Goal: Task Accomplishment & Management: Manage account settings

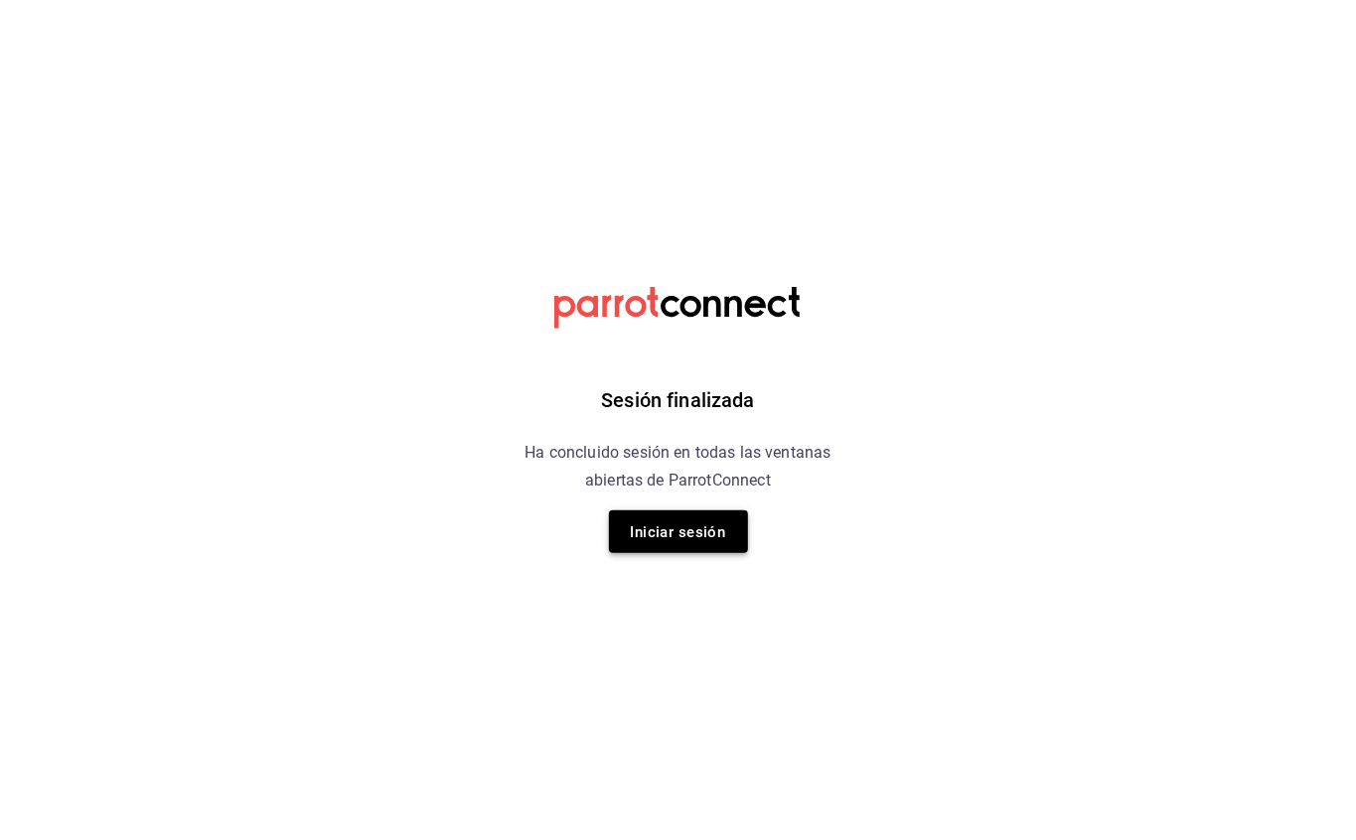
click at [646, 514] on button "Iniciar sesión" at bounding box center [678, 531] width 139 height 43
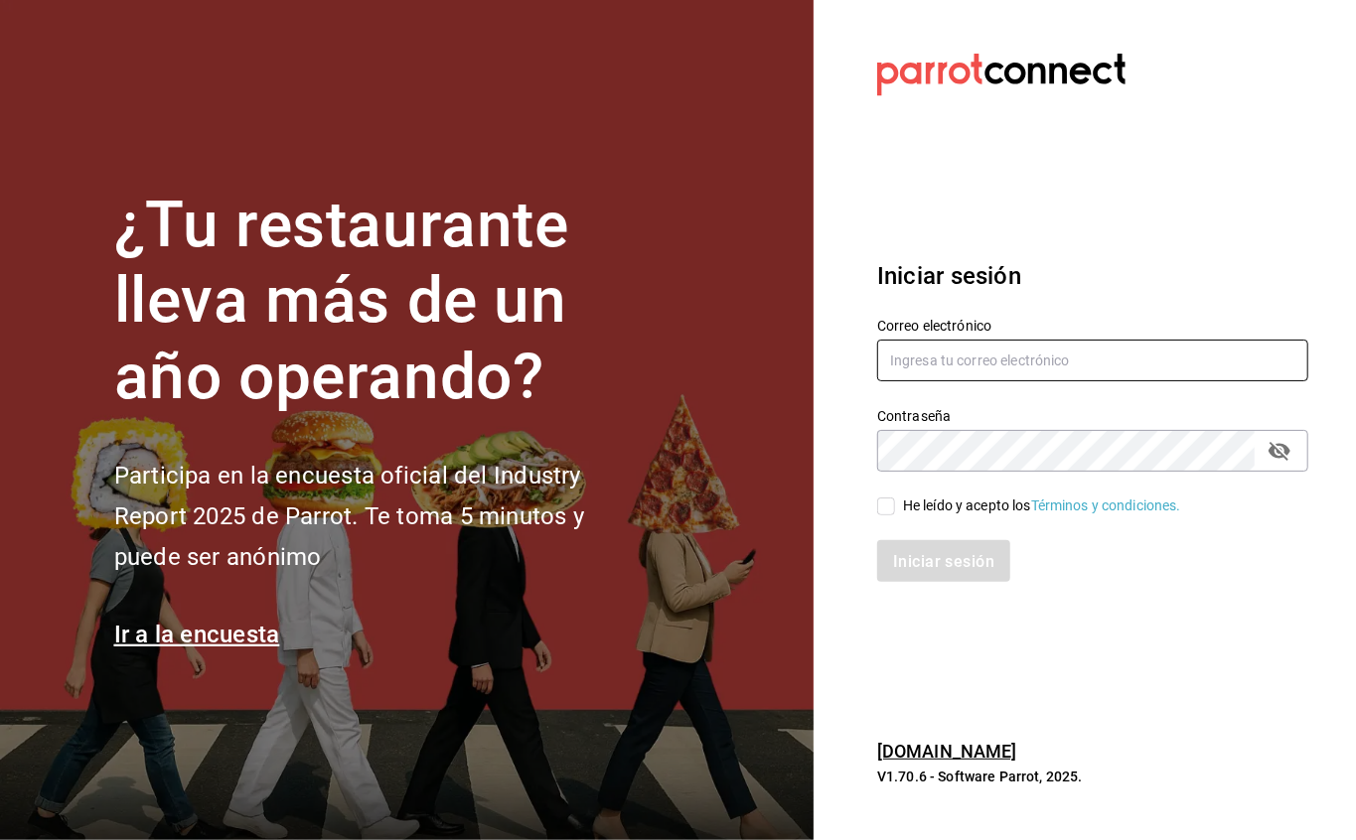
type input "[EMAIL_ADDRESS][DOMAIN_NAME]"
click at [871, 510] on div "He leído y acepto los Términos y condiciones." at bounding box center [1080, 495] width 455 height 46
click at [880, 507] on input "He leído y acepto los Términos y condiciones." at bounding box center [886, 507] width 18 height 18
checkbox input "true"
click at [911, 552] on font "Iniciar sesión" at bounding box center [944, 561] width 101 height 19
